Goal: Task Accomplishment & Management: Complete application form

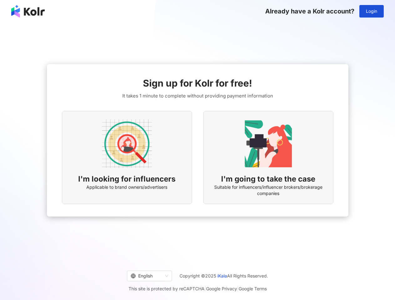
click at [197, 150] on div "I'm looking for influencers Applicable to brand owners/advertisers I'm going to…" at bounding box center [197, 157] width 271 height 93
click at [371, 11] on span "Login" at bounding box center [371, 11] width 11 height 5
click at [127, 158] on img at bounding box center [127, 144] width 50 height 50
click at [268, 158] on img at bounding box center [268, 144] width 50 height 50
click at [148, 276] on div "English" at bounding box center [147, 276] width 32 height 10
